Goal: Information Seeking & Learning: Learn about a topic

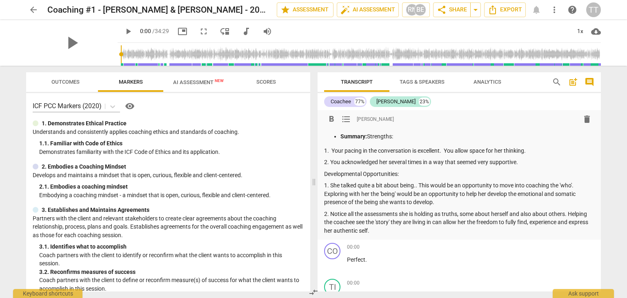
scroll to position [2, 0]
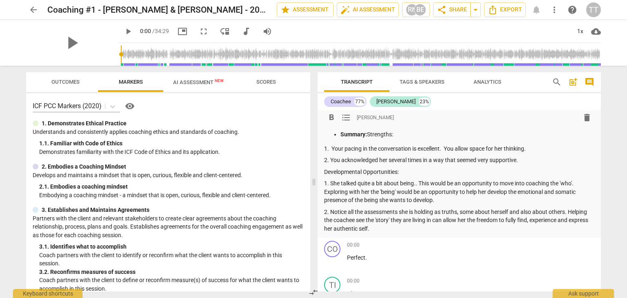
click at [37, 10] on span "arrow_back" at bounding box center [34, 10] width 10 height 10
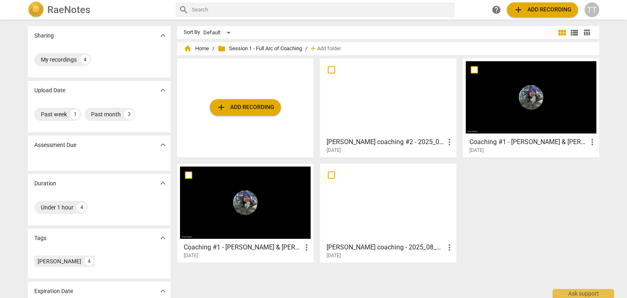
click at [257, 47] on span "folder Session 1 - Full Arc of Coaching" at bounding box center [260, 49] width 85 height 8
click at [361, 142] on h3 "[PERSON_NAME] coaching #2 - 2025_08_26 13_58 PDT - Recording" at bounding box center [386, 142] width 118 height 10
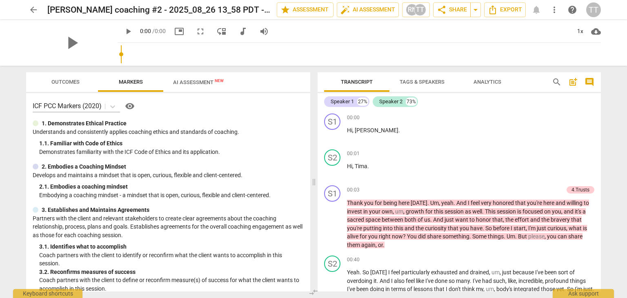
scroll to position [186, 0]
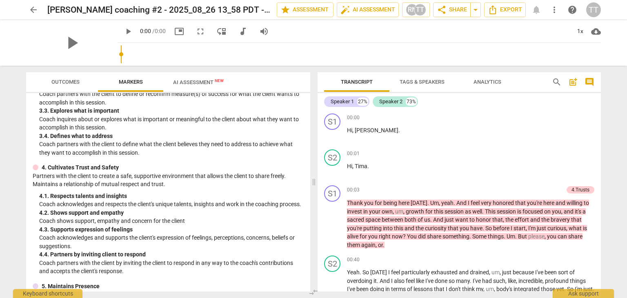
click at [195, 80] on span "AI Assessment New" at bounding box center [198, 82] width 51 height 6
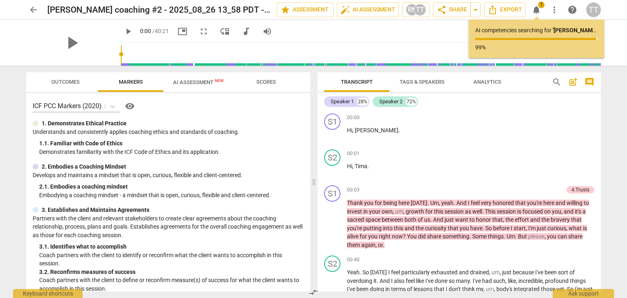
click at [271, 80] on span "Scores" at bounding box center [266, 82] width 20 height 6
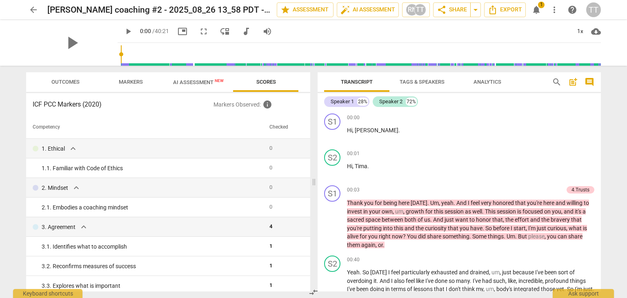
click at [190, 81] on span "AI Assessment New" at bounding box center [198, 82] width 51 height 6
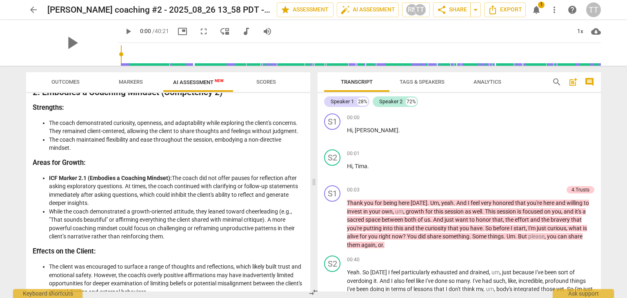
scroll to position [299, 0]
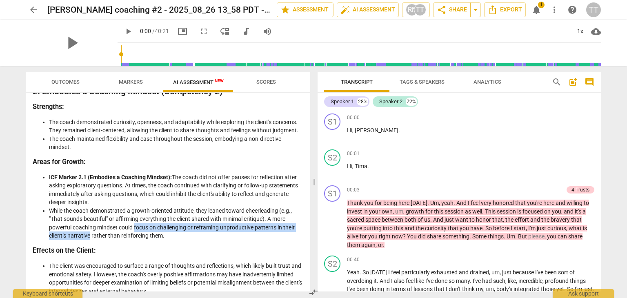
drag, startPoint x: 134, startPoint y: 227, endPoint x: 91, endPoint y: 234, distance: 44.1
click at [91, 234] on li "While the coach demonstrated a growth-oriented attitude, they leaned toward che…" at bounding box center [176, 223] width 255 height 33
copy li "focus on challenging or reframing unproductive patterns in their client’s narra…"
